Goal: Information Seeking & Learning: Understand process/instructions

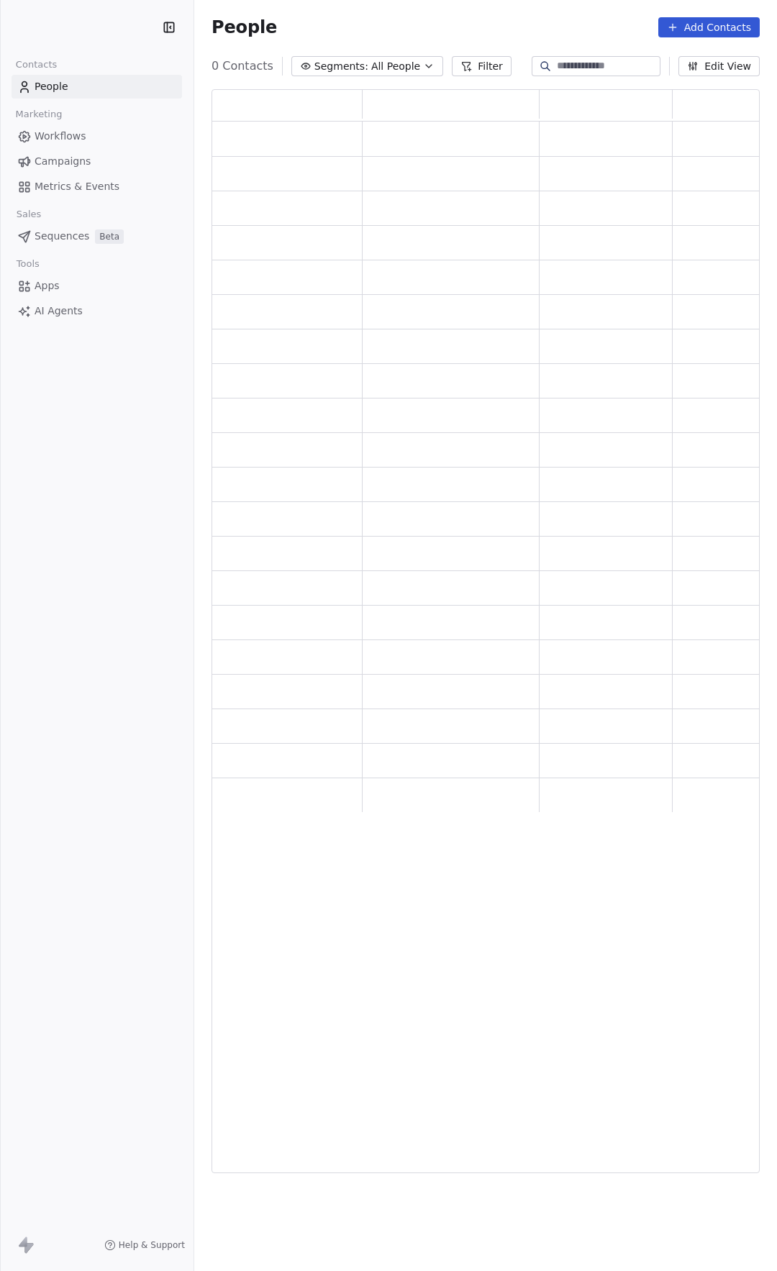
scroll to position [1073, 537]
click at [86, 160] on span "Campaigns" at bounding box center [63, 161] width 56 height 15
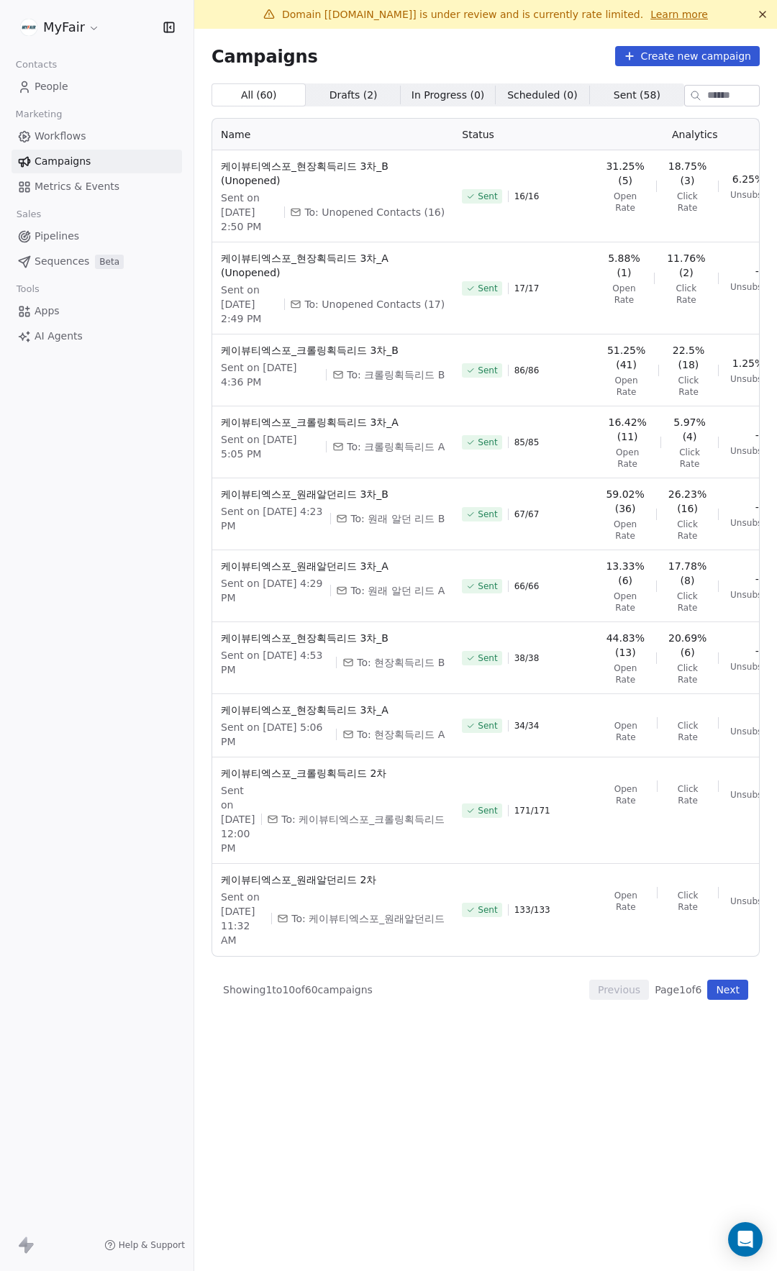
click at [650, 17] on link "Learn more" at bounding box center [679, 14] width 58 height 14
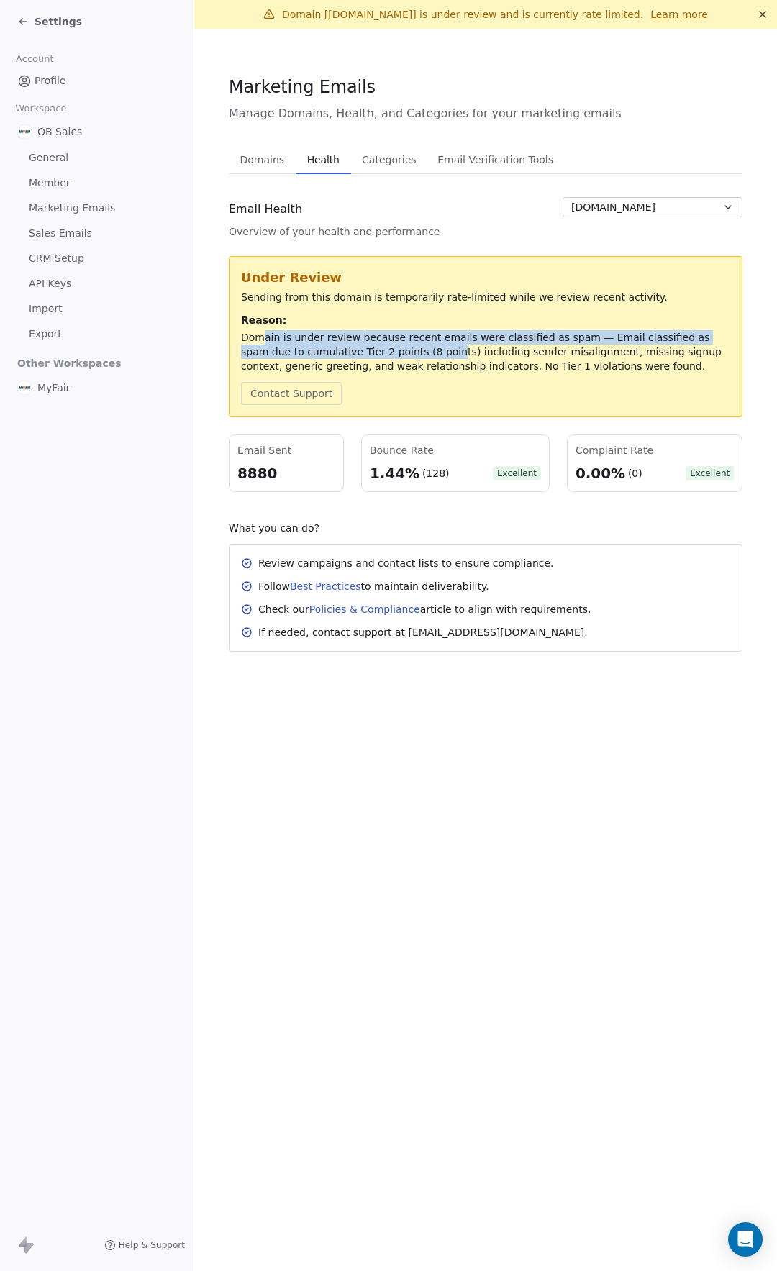
drag, startPoint x: 260, startPoint y: 340, endPoint x: 452, endPoint y: 362, distance: 193.2
click at [408, 355] on div "Domain is under review because recent emails were classified as spam — Email cl…" at bounding box center [485, 351] width 489 height 43
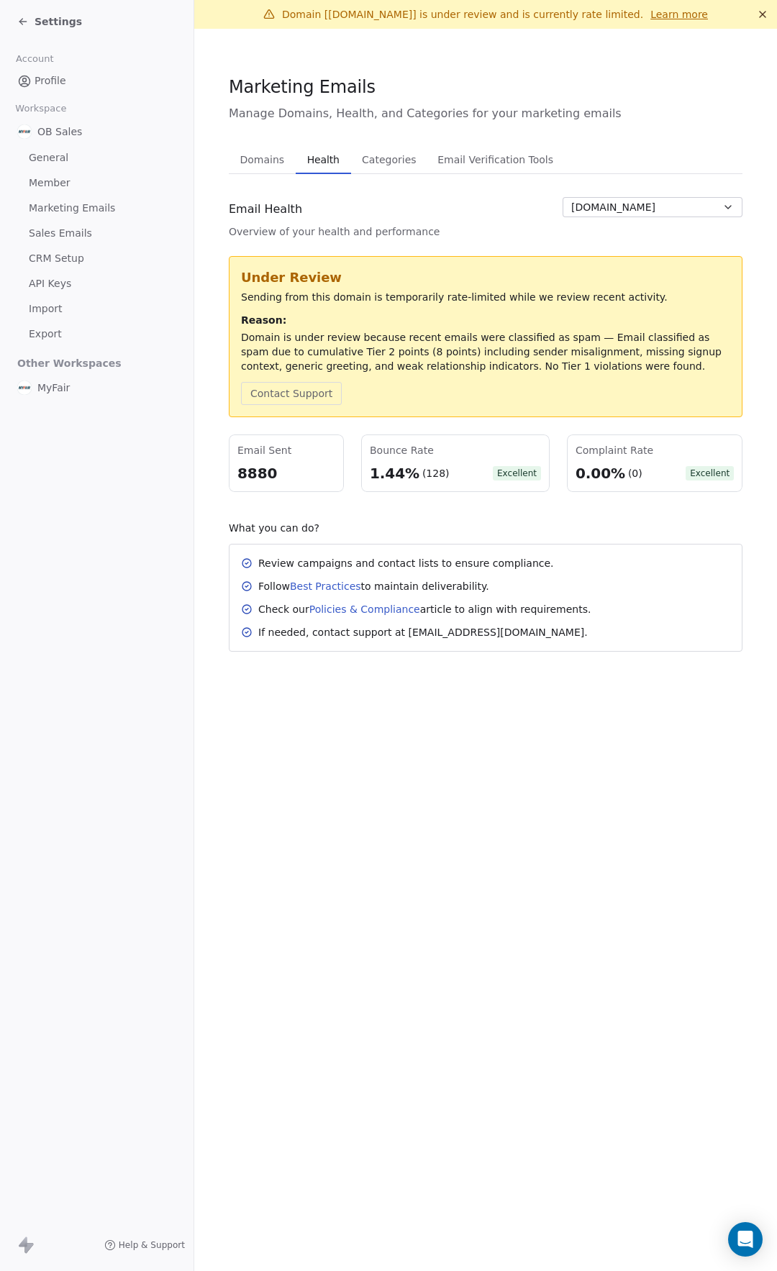
click at [452, 362] on div "Domain is under review because recent emails were classified as spam — Email cl…" at bounding box center [485, 351] width 489 height 43
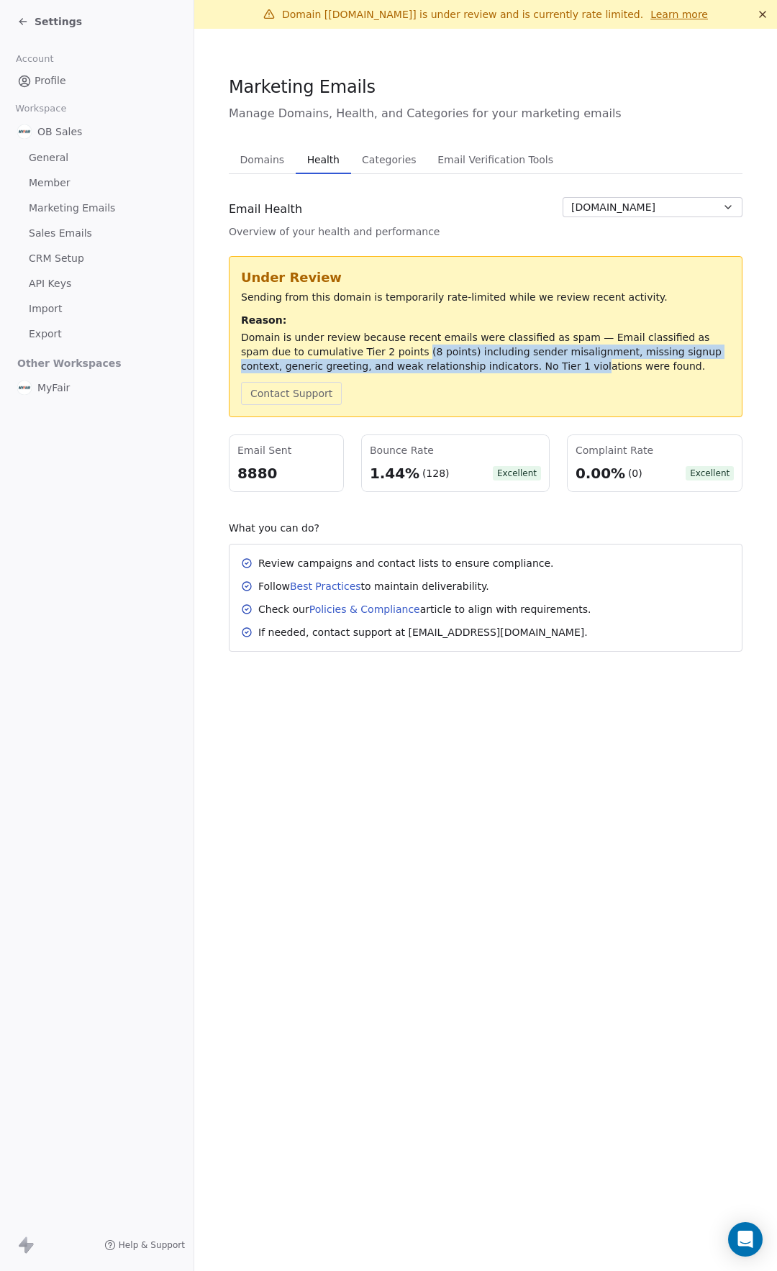
drag, startPoint x: 498, startPoint y: 370, endPoint x: 352, endPoint y: 347, distance: 147.2
click at [352, 347] on div "Domain is under review because recent emails were classified as spam — Email cl…" at bounding box center [485, 351] width 489 height 43
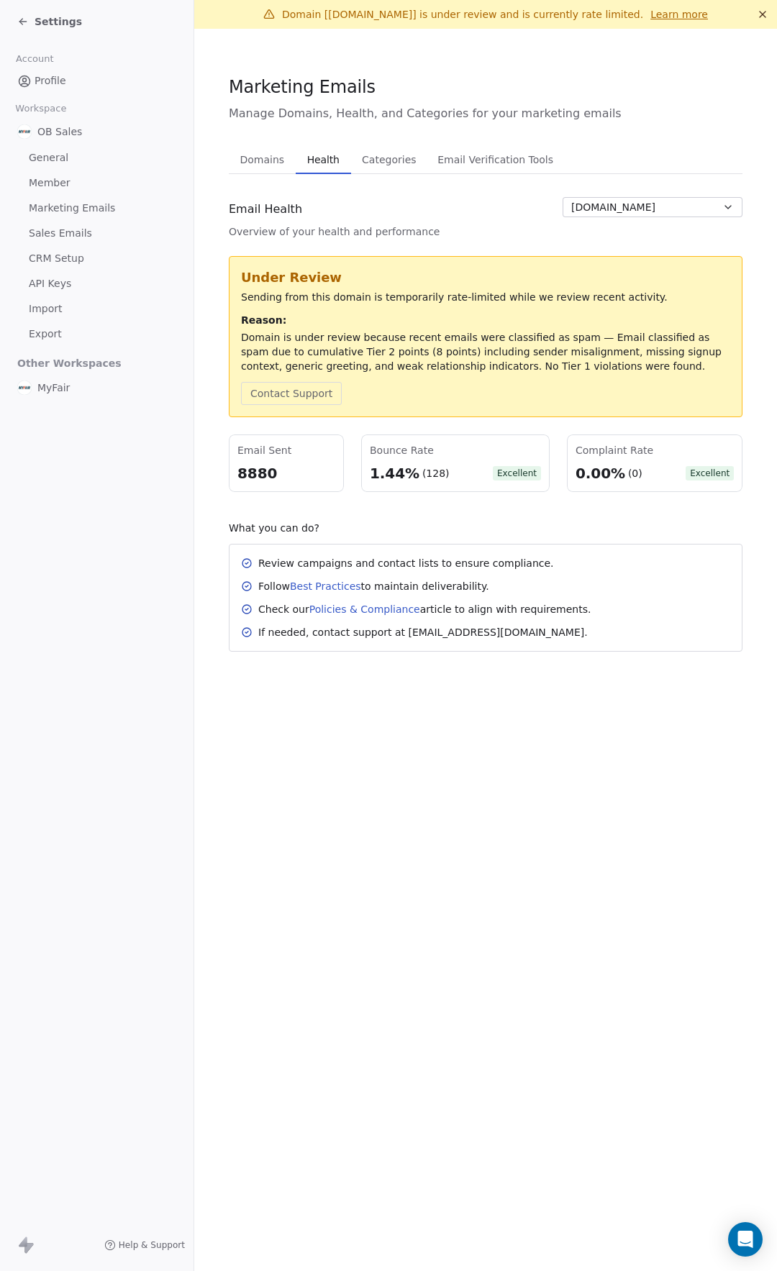
click at [529, 366] on div "Domain is under review because recent emails were classified as spam — Email cl…" at bounding box center [485, 351] width 489 height 43
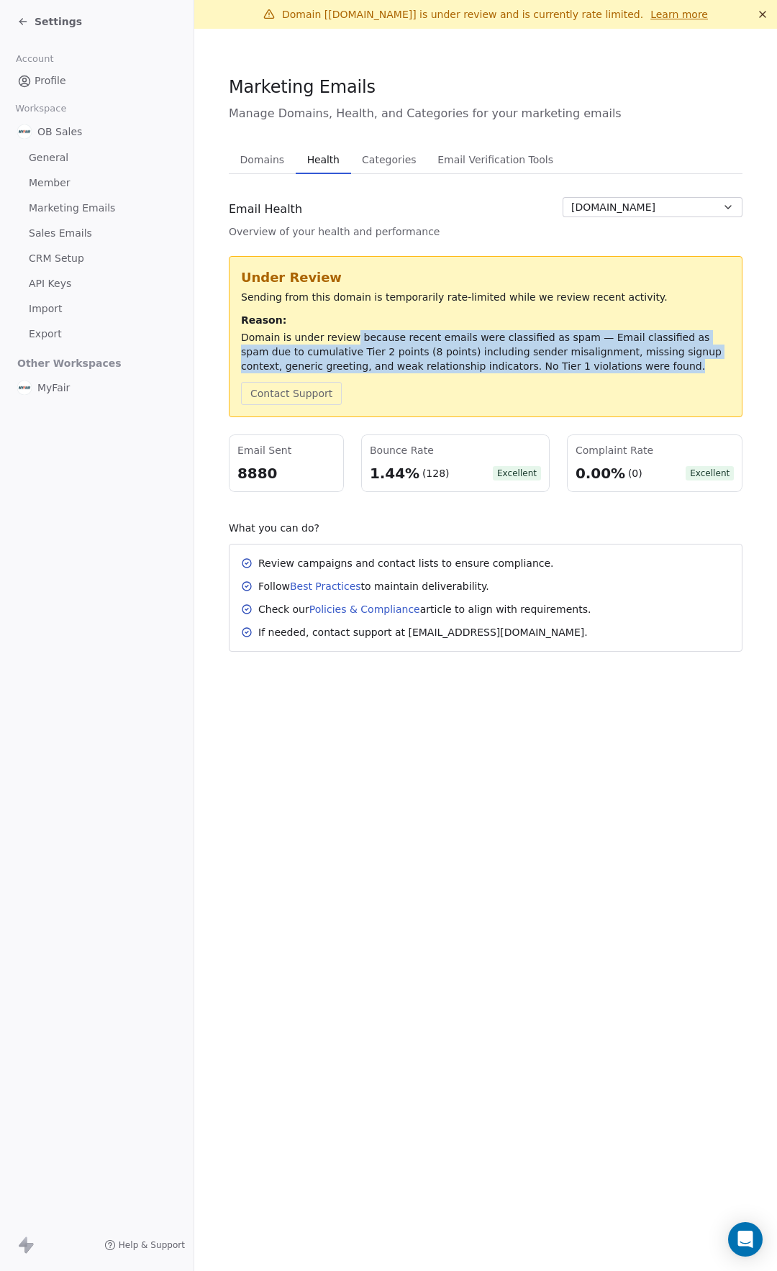
drag, startPoint x: 582, startPoint y: 371, endPoint x: 339, endPoint y: 344, distance: 244.5
click at [332, 341] on div "Domain is under review because recent emails were classified as spam — Email cl…" at bounding box center [485, 351] width 489 height 43
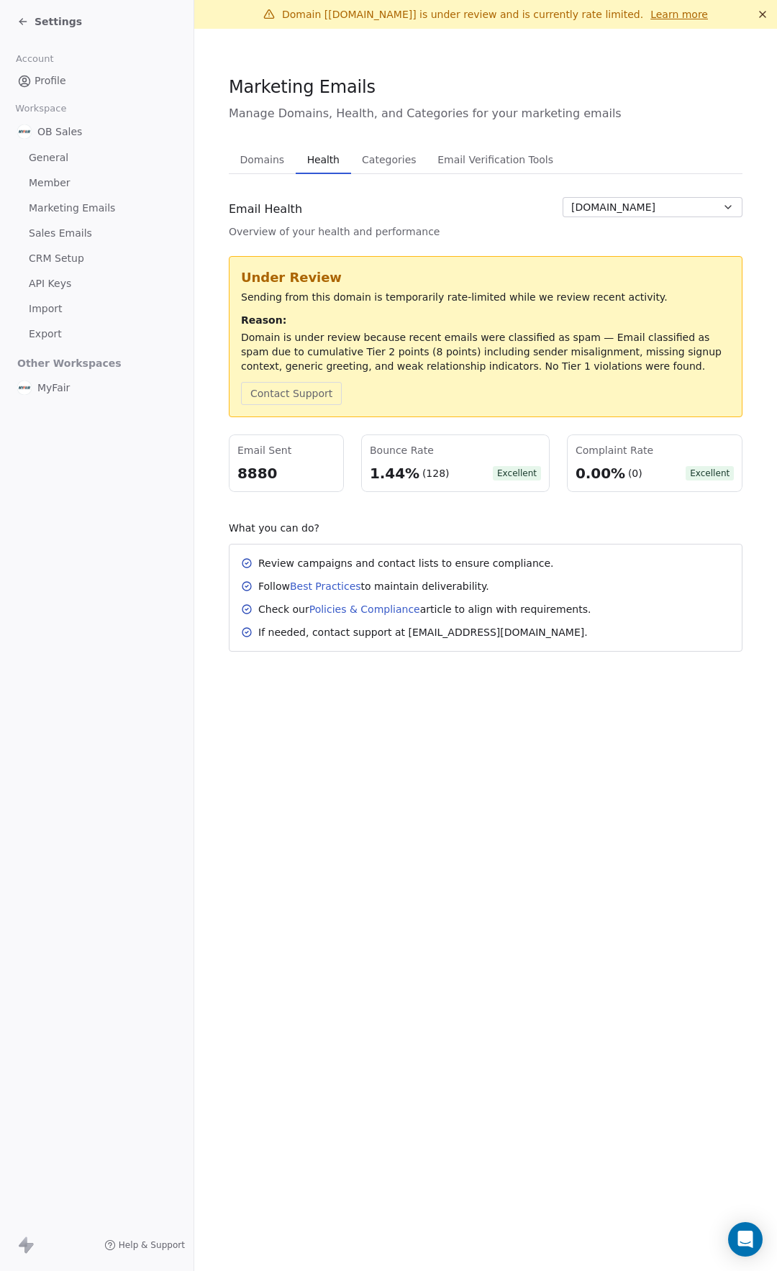
click at [534, 388] on div "Contact Support" at bounding box center [485, 393] width 489 height 23
click at [652, 392] on div "Contact Support" at bounding box center [485, 393] width 489 height 23
click at [575, 77] on div "Marketing Emails" at bounding box center [485, 87] width 513 height 24
